Goal: Contribute content: Contribute content

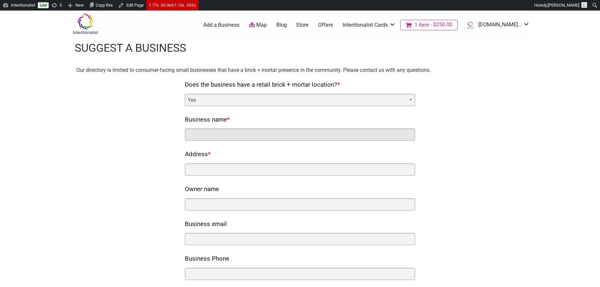
click at [197, 133] on input "Business name *" at bounding box center [300, 134] width 230 height 12
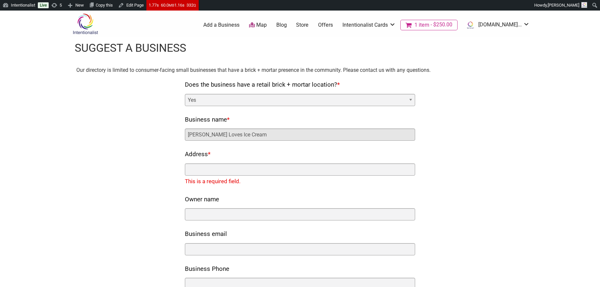
type input "Laura Loves Ice Cream"
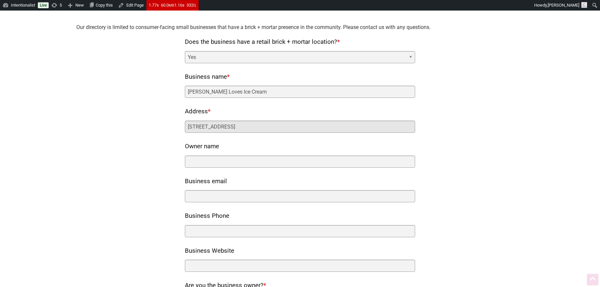
scroll to position [46, 0]
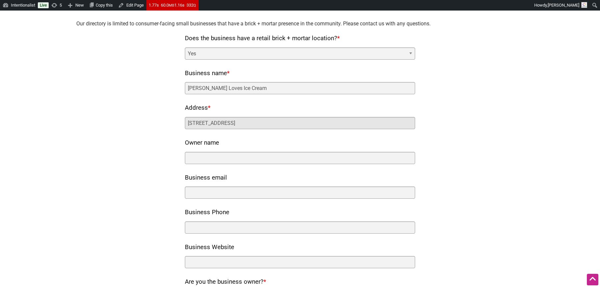
type input "2650 NW 62nd Street, Seattle, WA 98107"
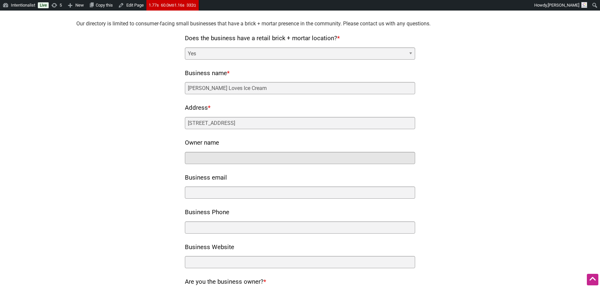
click at [231, 154] on input "Owner name" at bounding box center [300, 158] width 230 height 12
type input "Laura"
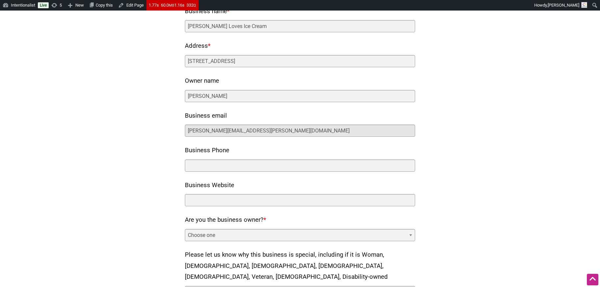
scroll to position [117, 0]
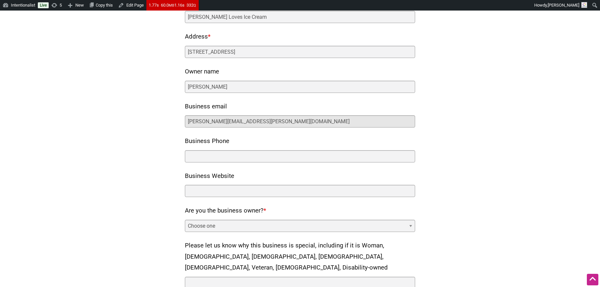
type input "laura.clise@intentionalist.com"
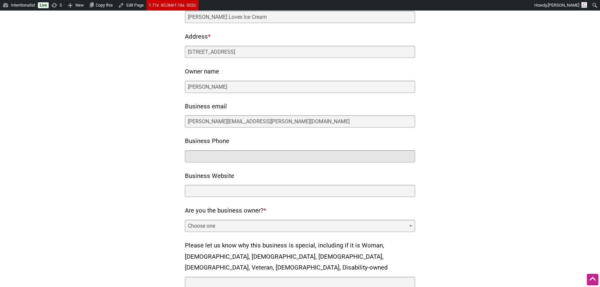
click at [204, 158] on input "Business Phone" at bounding box center [300, 156] width 230 height 12
type input "202-664-7460"
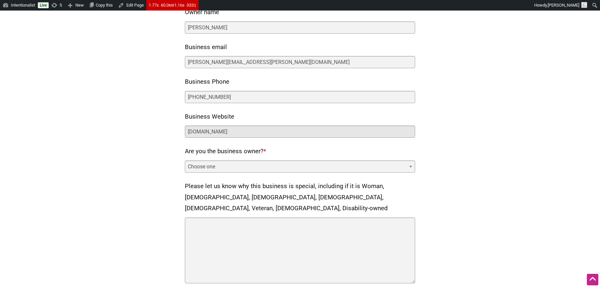
scroll to position [196, 0]
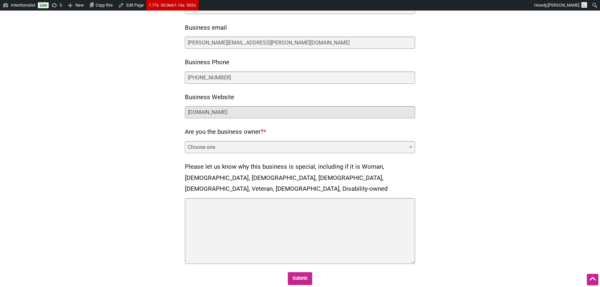
type input "www.lauraclise.com"
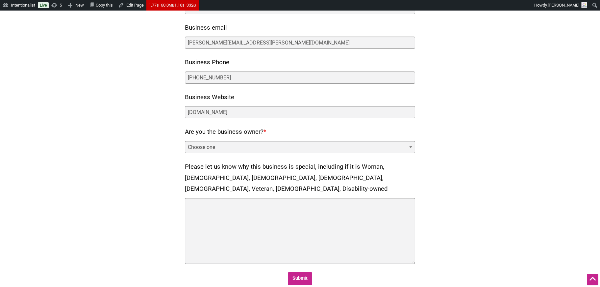
click at [200, 141] on select "Choose one Yes No" at bounding box center [300, 147] width 230 height 12
select select "yes"
click at [185, 141] on select "Choose one Yes No" at bounding box center [300, 147] width 230 height 12
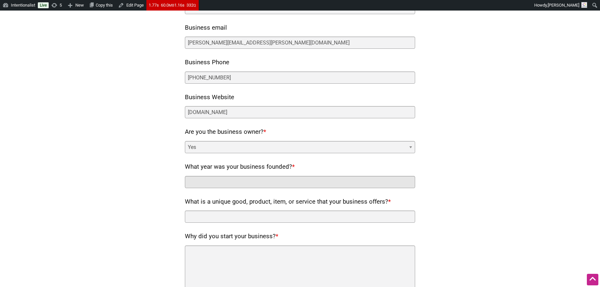
click at [195, 176] on input "What year was your business founded? *" at bounding box center [300, 182] width 230 height 12
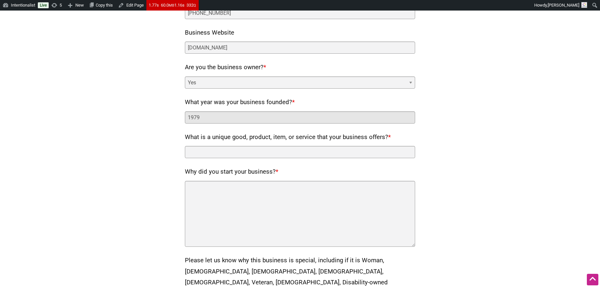
scroll to position [264, 0]
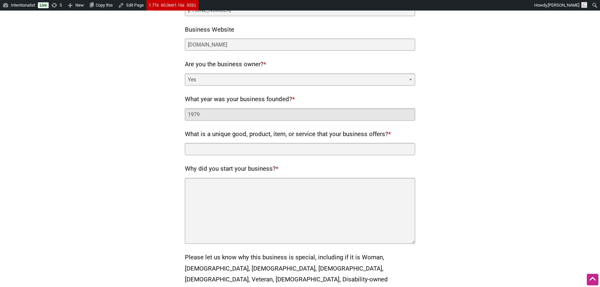
type input "1979"
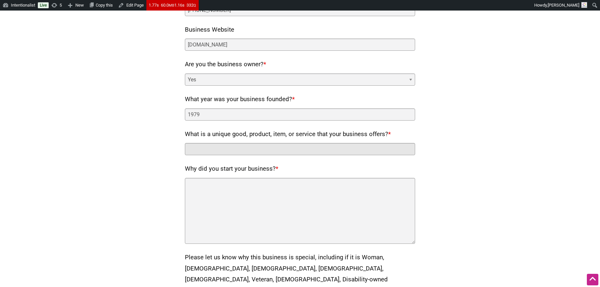
click at [194, 146] on input "What is a unique good, product, item, or service that your business offers? *" at bounding box center [300, 149] width 230 height 12
type input "Ice Cream"
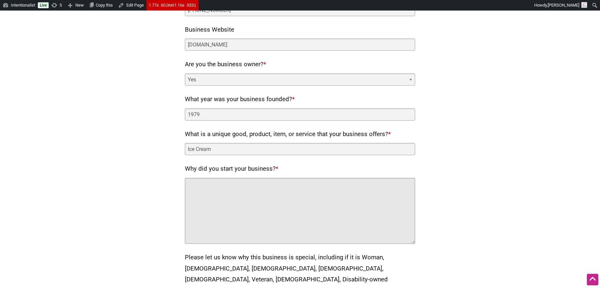
click at [201, 189] on textarea "Why did you start your business? *" at bounding box center [300, 211] width 230 height 66
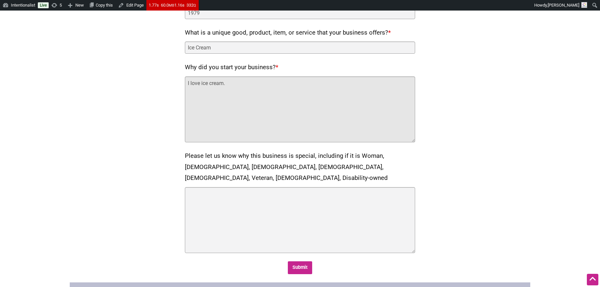
scroll to position [382, 0]
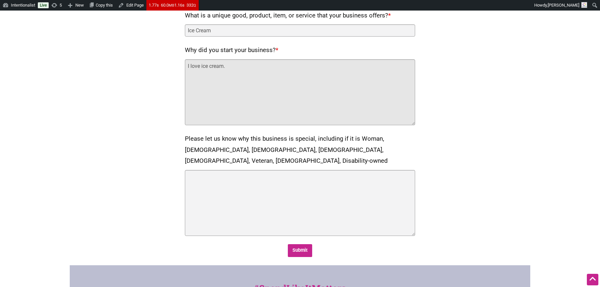
type textarea "I love ice cream."
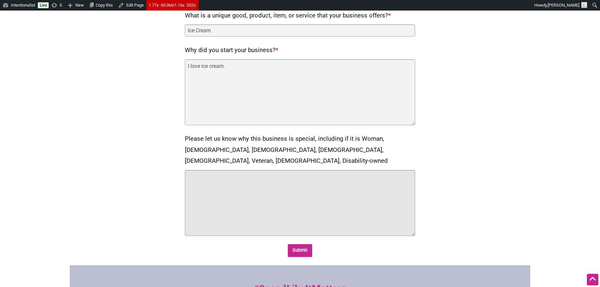
click at [208, 170] on textarea "Please let us know why this business is special, including if it is Woman, Blac…" at bounding box center [300, 203] width 230 height 66
type textarea "Gaysian-owned"
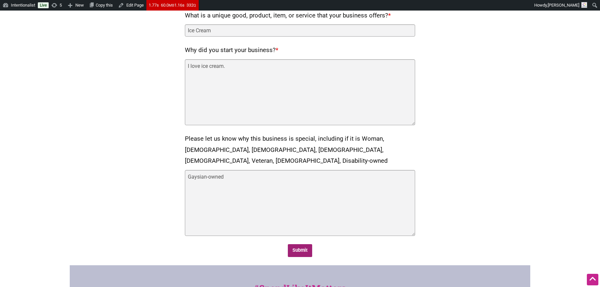
click at [298, 244] on input "Submit" at bounding box center [300, 250] width 25 height 13
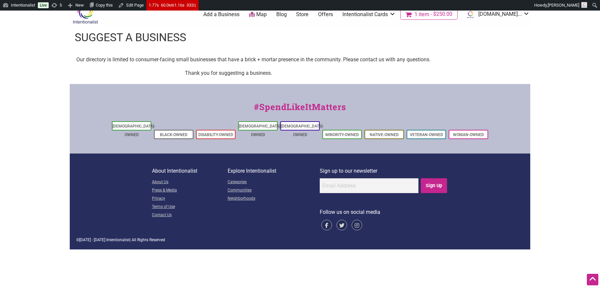
scroll to position [0, 0]
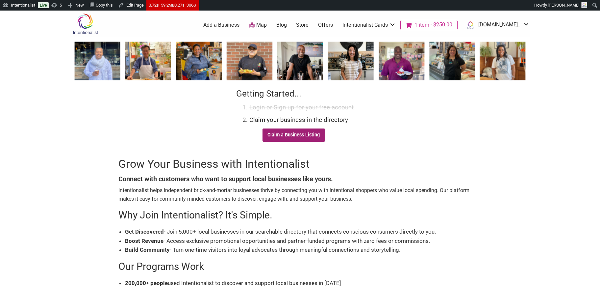
click at [304, 135] on link "Claim a Business Listing" at bounding box center [294, 134] width 63 height 13
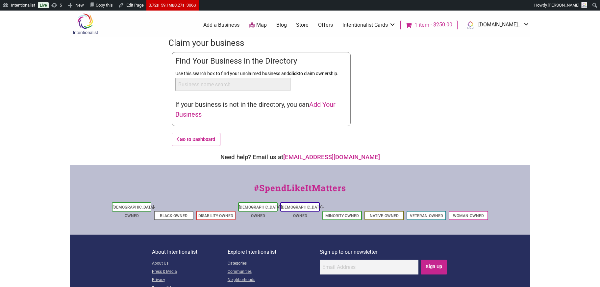
click at [330, 104] on span "Add Your Business" at bounding box center [255, 109] width 160 height 18
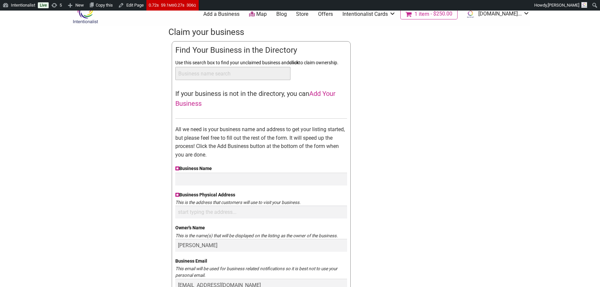
scroll to position [11, 0]
click at [197, 177] on input "Business Name" at bounding box center [261, 178] width 172 height 13
type input "Laura's Ice Cream"
type input "2650 NW 62nd Street"
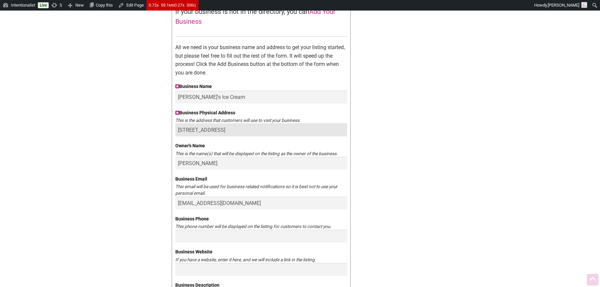
scroll to position [123, 0]
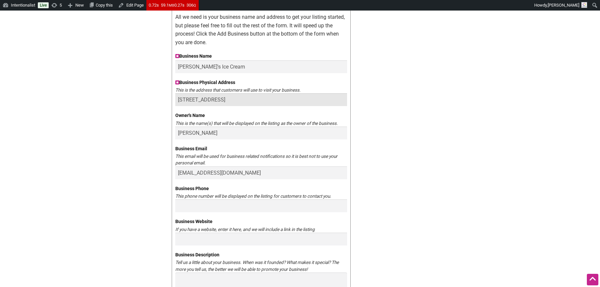
click at [240, 99] on input "2650 NW 62nd Street" at bounding box center [261, 99] width 172 height 13
click at [86, 133] on div "Intentionalist Spend like it matters 1 Add a Business Map Blog Store Offers Int…" at bounding box center [300, 240] width 461 height 706
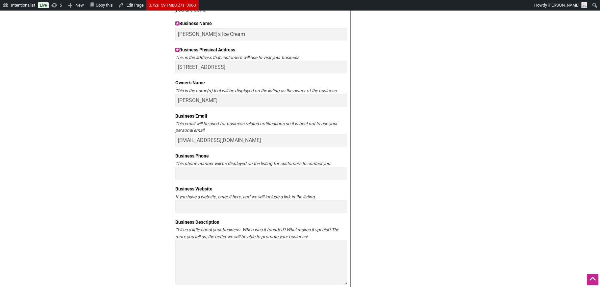
scroll to position [156, 0]
click at [195, 173] on input "Business Phone" at bounding box center [261, 172] width 172 height 13
type input "2026647460"
type input "www.lauraclise.com"
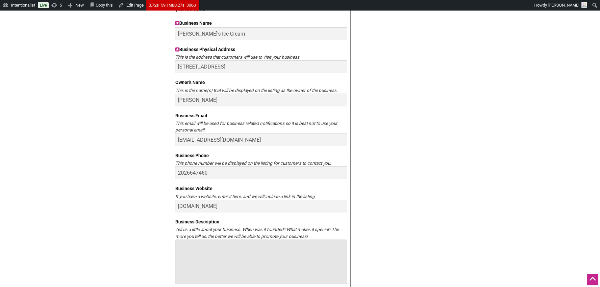
click at [189, 253] on textarea "Business Description" at bounding box center [261, 261] width 172 height 45
type textarea "i"
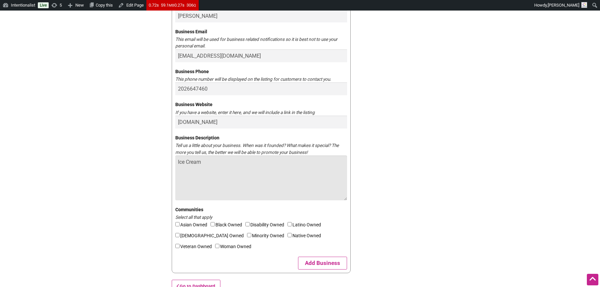
scroll to position [249, 0]
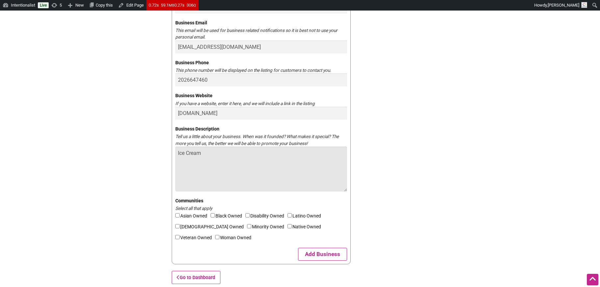
type textarea "Ice Cream"
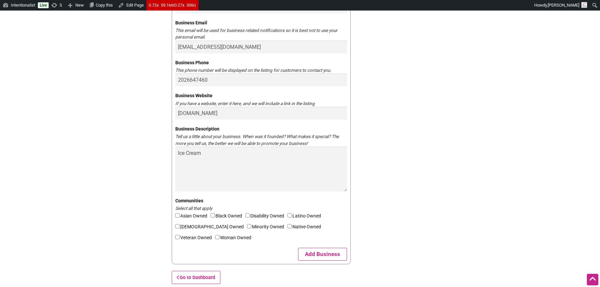
click at [177, 225] on input"] "LGBTQ Owned" at bounding box center [177, 226] width 4 height 4
checkbox input"] "true"
click at [307, 252] on button "Add Business" at bounding box center [322, 253] width 49 height 13
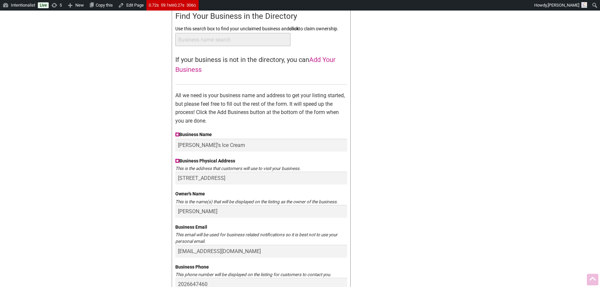
scroll to position [0, 0]
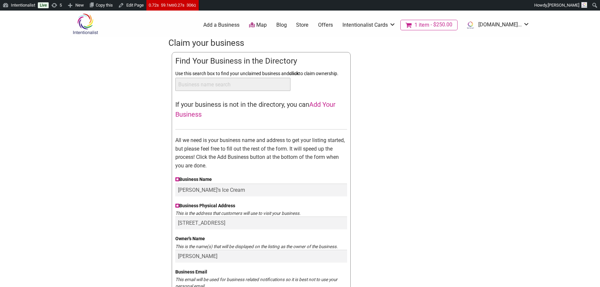
click at [427, 71] on div "Claim your business You are currently the owner of: Updating... Find Your Busin…" at bounding box center [299, 286] width 263 height 499
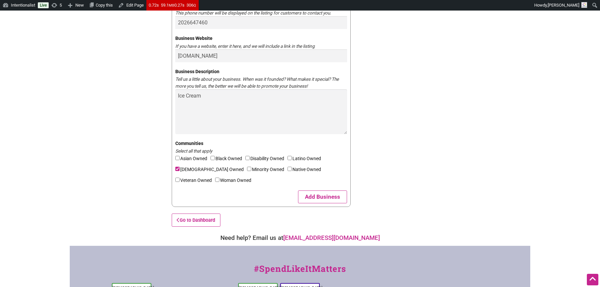
scroll to position [307, 0]
click at [328, 193] on button "Add Business" at bounding box center [322, 195] width 49 height 13
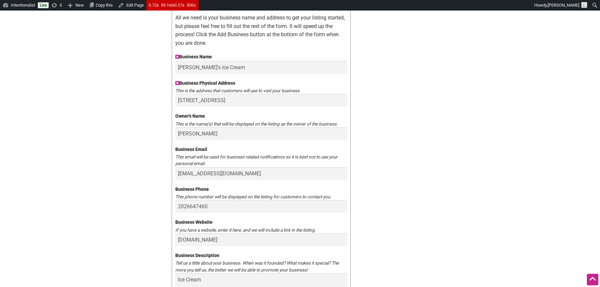
scroll to position [116, 0]
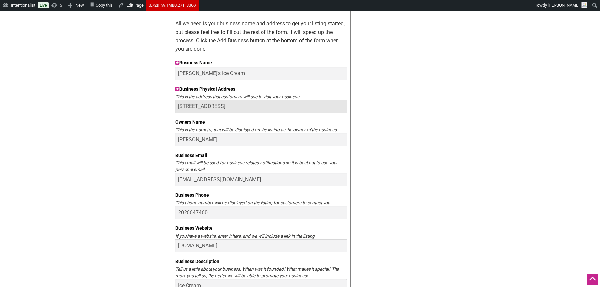
click at [238, 107] on input "2650 NW 62nd Street" at bounding box center [261, 106] width 172 height 13
type input "2650 NW 62nd Street"
type input "1"
type input "2200 NW"
